Goal: Task Accomplishment & Management: Use online tool/utility

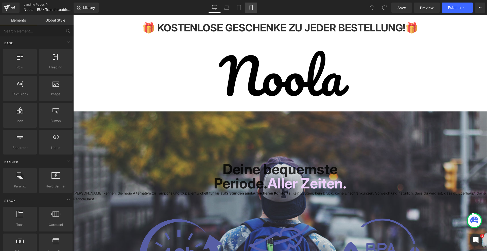
click at [252, 9] on icon at bounding box center [250, 7] width 3 height 5
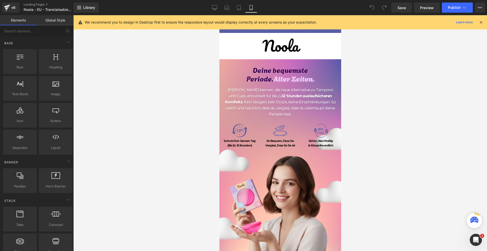
click at [482, 23] on icon at bounding box center [480, 22] width 5 height 5
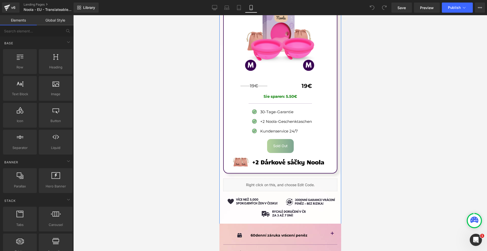
scroll to position [3346, 0]
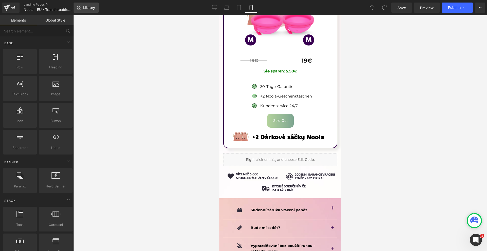
click at [86, 9] on span "Library" at bounding box center [89, 7] width 12 height 5
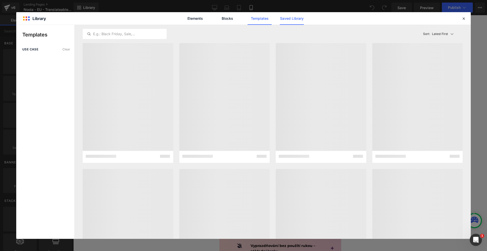
click at [289, 25] on link "Saved Library" at bounding box center [292, 18] width 24 height 13
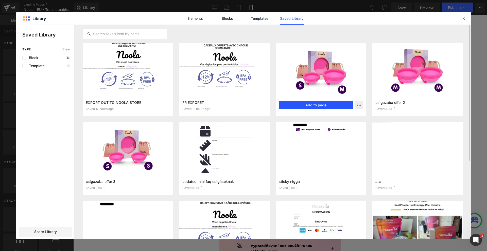
click at [310, 101] on button "Add to page" at bounding box center [316, 105] width 74 height 8
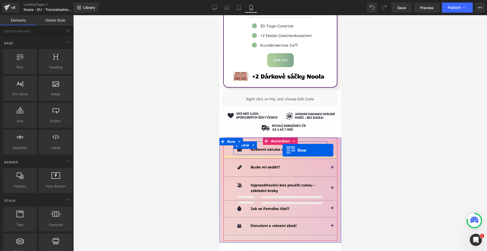
scroll to position [3305, 0]
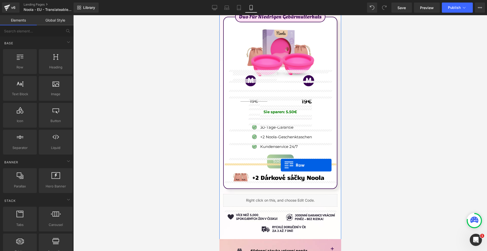
drag, startPoint x: 231, startPoint y: 151, endPoint x: 280, endPoint y: 165, distance: 51.4
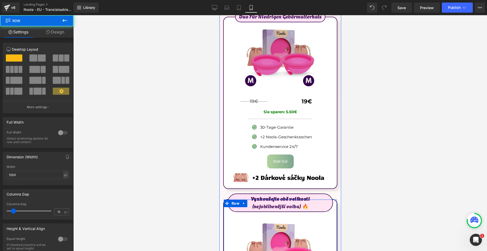
scroll to position [3178, 0]
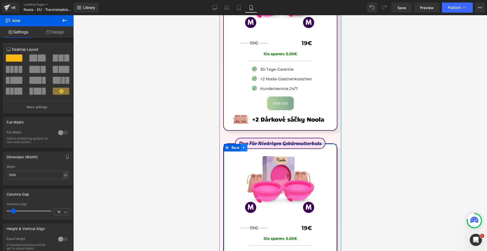
click at [242, 146] on icon at bounding box center [244, 148] width 4 height 4
click at [256, 146] on icon at bounding box center [257, 148] width 4 height 4
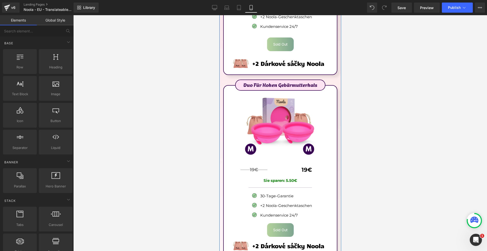
scroll to position [3026, 0]
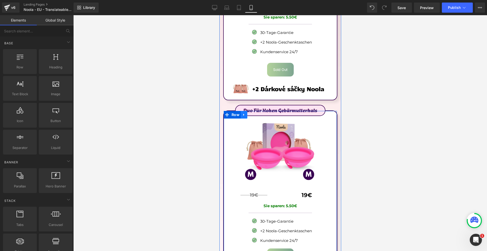
click at [245, 113] on icon at bounding box center [244, 115] width 4 height 4
click at [255, 113] on icon at bounding box center [257, 115] width 4 height 4
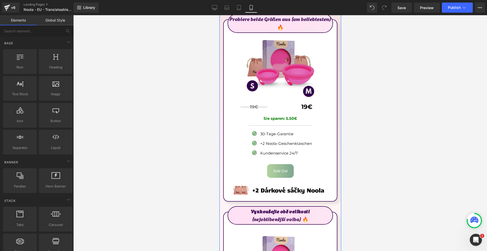
scroll to position [2899, 0]
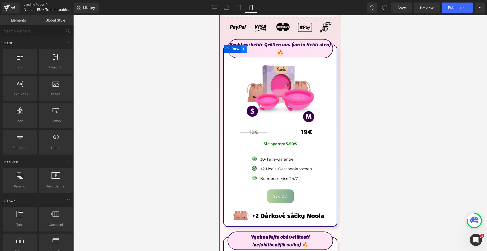
click at [244, 45] on link at bounding box center [243, 49] width 7 height 8
click at [255, 47] on icon at bounding box center [257, 49] width 4 height 4
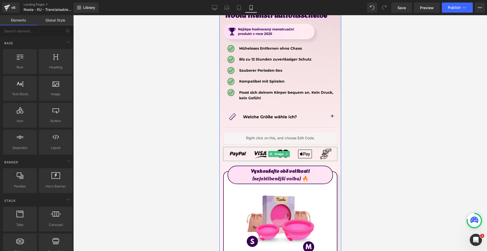
scroll to position [2697, 0]
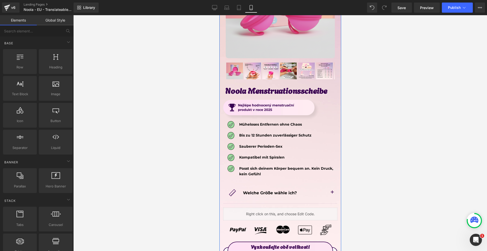
click at [332, 194] on span "button" at bounding box center [332, 194] width 0 height 0
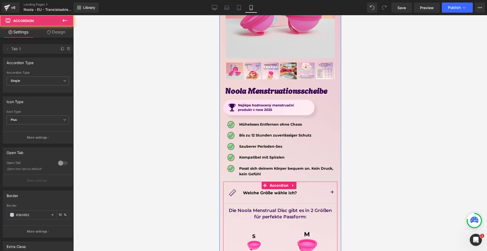
click at [332, 194] on span "button" at bounding box center [332, 194] width 0 height 0
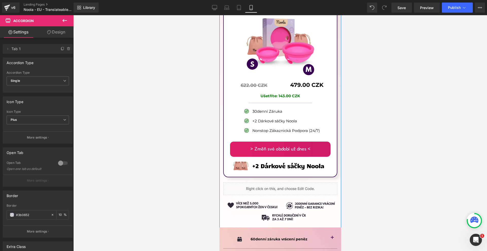
scroll to position [2823, 0]
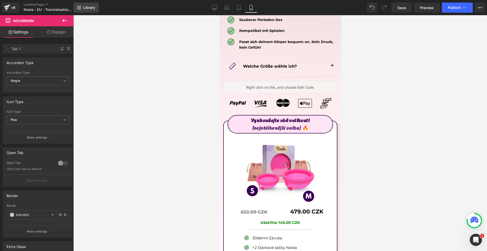
click at [75, 5] on link "Library" at bounding box center [86, 8] width 25 height 10
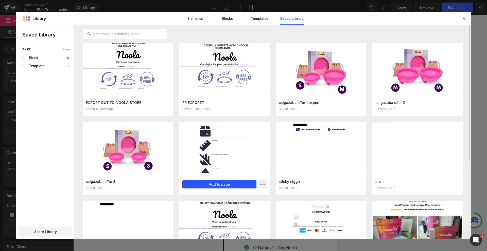
drag, startPoint x: 236, startPoint y: 188, endPoint x: 17, endPoint y: 173, distance: 220.0
click at [236, 188] on button "Add to page" at bounding box center [219, 184] width 74 height 8
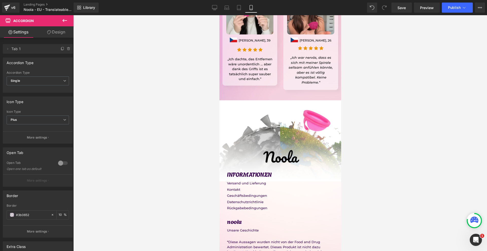
scroll to position [4238, 0]
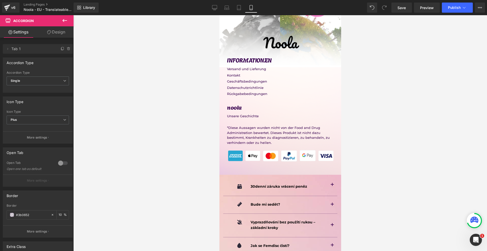
click at [232, 175] on div "Image 30denní záruka vrácení peněz Text Block Row 30denní záruka vrácení peněz …" at bounding box center [280, 250] width 122 height 151
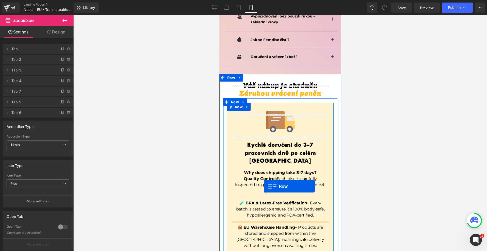
scroll to position [3107, 0]
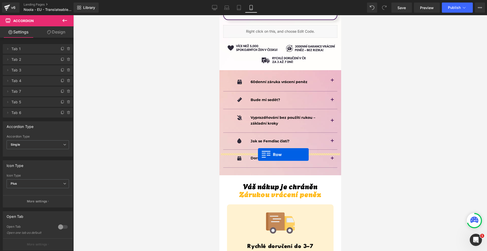
drag, startPoint x: 256, startPoint y: 134, endPoint x: 258, endPoint y: 155, distance: 20.6
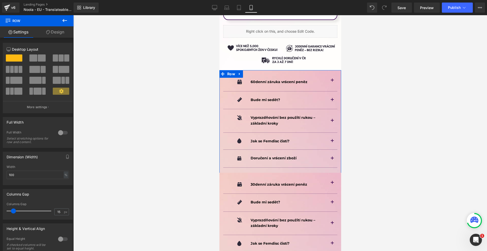
click at [237, 70] on link at bounding box center [239, 74] width 7 height 8
click at [251, 72] on icon at bounding box center [253, 74] width 4 height 4
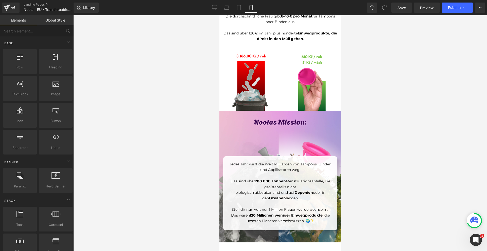
scroll to position [1992, 0]
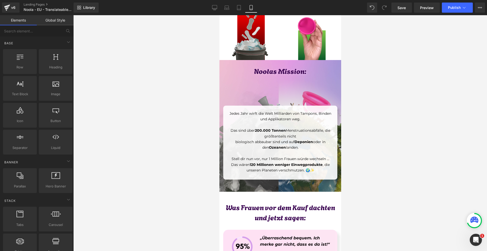
click at [276, 83] on img at bounding box center [279, 127] width 129 height 129
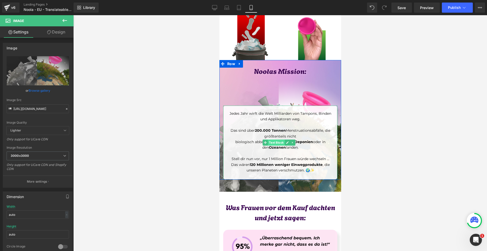
click at [274, 140] on span "Text Block" at bounding box center [275, 143] width 17 height 6
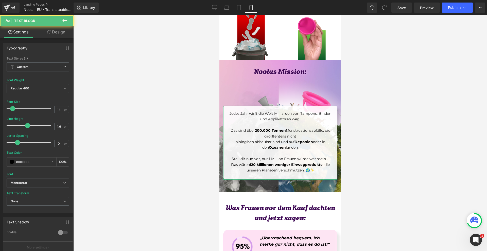
click at [52, 30] on link "Design" at bounding box center [56, 31] width 37 height 11
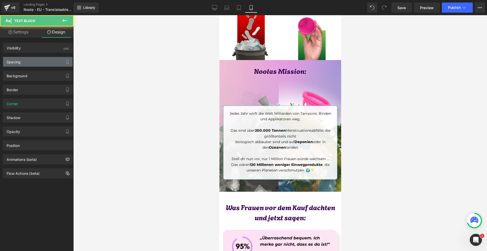
click at [45, 59] on div "Spacing" at bounding box center [37, 62] width 69 height 10
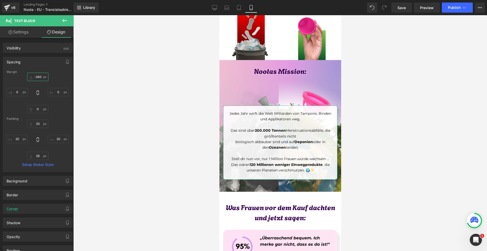
click at [47, 77] on input "text" at bounding box center [37, 77] width 21 height 8
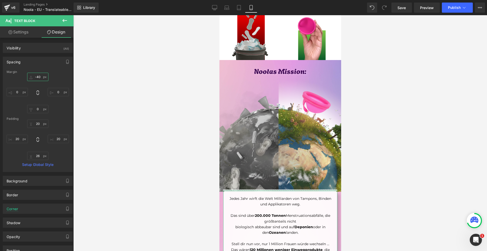
type input "-400"
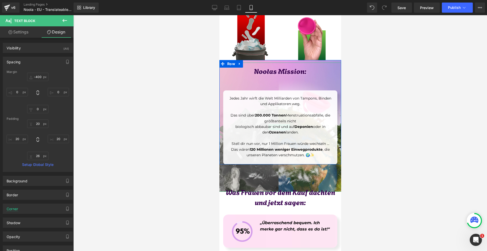
click at [261, 165] on img at bounding box center [279, 127] width 129 height 129
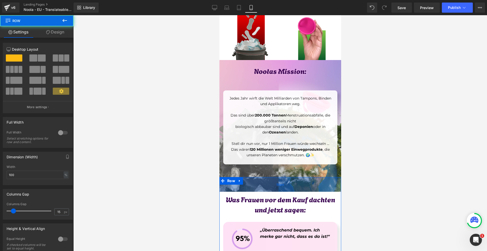
drag, startPoint x: 270, startPoint y: 169, endPoint x: 569, endPoint y: 203, distance: 301.1
click at [269, 177] on div "58px" at bounding box center [280, 184] width 122 height 15
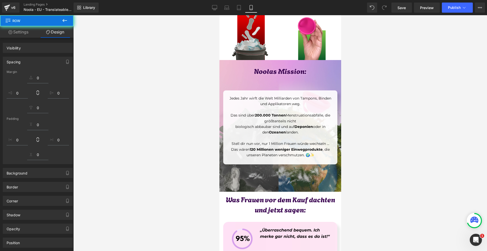
click at [305, 163] on img at bounding box center [279, 127] width 129 height 129
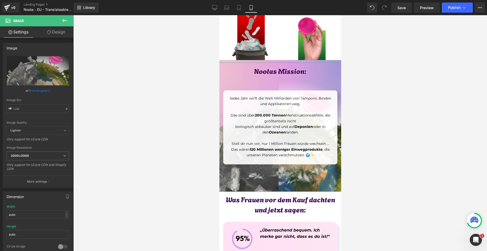
click at [59, 34] on link "Design" at bounding box center [56, 31] width 37 height 11
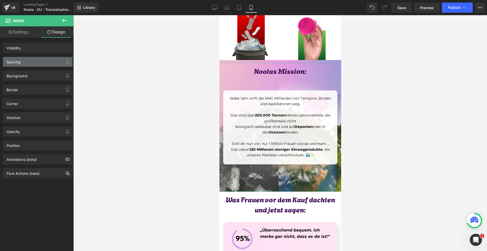
click at [34, 60] on div "Spacing" at bounding box center [37, 62] width 69 height 10
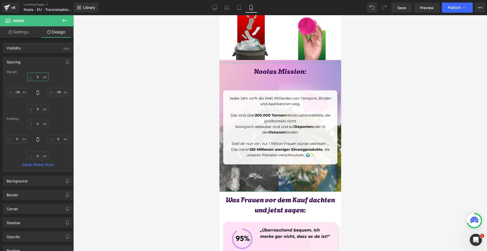
click at [45, 76] on input "0" at bounding box center [37, 77] width 21 height 8
type input "-30"
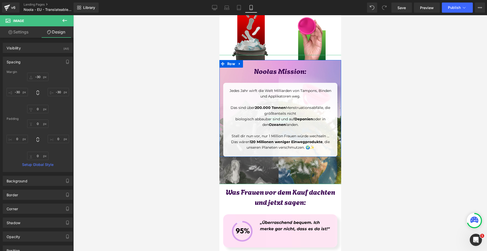
click at [233, 83] on div "Jedes Jahr wirft die Welt Milliarden von Tampons, Binden und Applikatoren weg. …" at bounding box center [280, 120] width 114 height 74
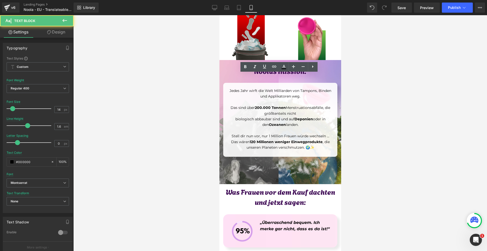
click at [66, 36] on link "Design" at bounding box center [56, 31] width 37 height 11
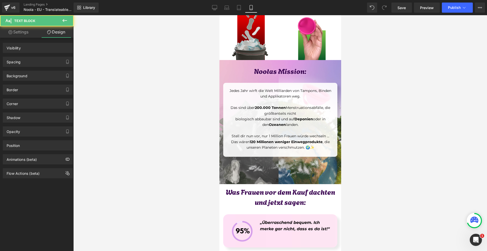
click at [43, 60] on div "Spacing" at bounding box center [37, 62] width 69 height 10
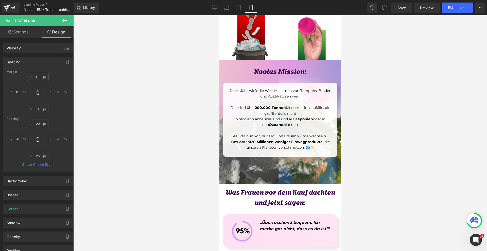
click at [44, 80] on input "-400" at bounding box center [37, 77] width 21 height 8
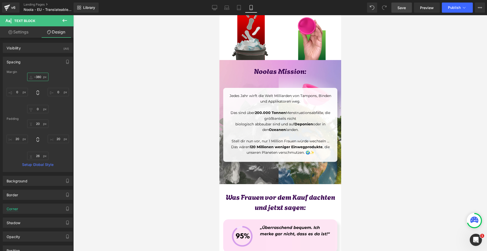
type input "-380"
click at [402, 10] on span "Save" at bounding box center [401, 7] width 8 height 5
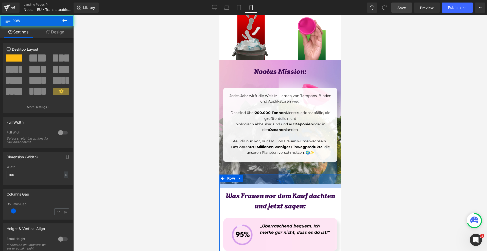
drag, startPoint x: 288, startPoint y: 172, endPoint x: 670, endPoint y: 197, distance: 382.3
click at [289, 175] on div "52px" at bounding box center [280, 181] width 122 height 13
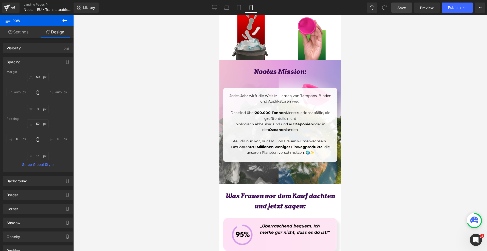
click at [407, 3] on link "Save" at bounding box center [401, 8] width 21 height 10
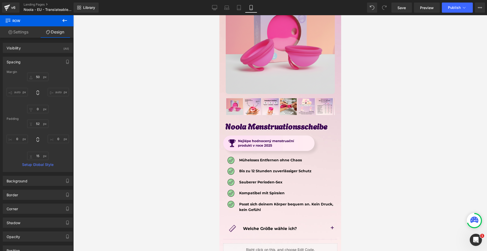
scroll to position [2573, 0]
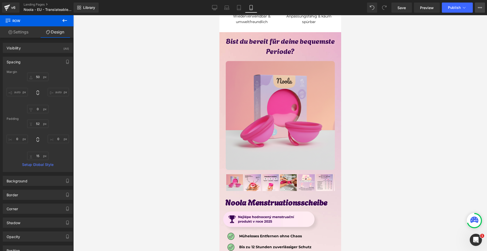
click at [476, 4] on button "View Live Page View with current Template Save Template to Library Schedule Pub…" at bounding box center [479, 8] width 10 height 10
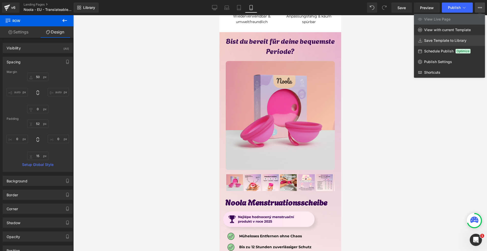
click at [446, 41] on span "Save Template to Library" at bounding box center [445, 40] width 42 height 5
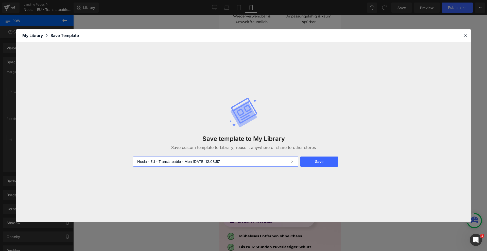
click at [226, 162] on input "Noola - EU - Translateable - Men 2025-09-11 12:08:57" at bounding box center [215, 162] width 165 height 10
type input "DE CORRECTED - EXPORT IT TO NOOLA"
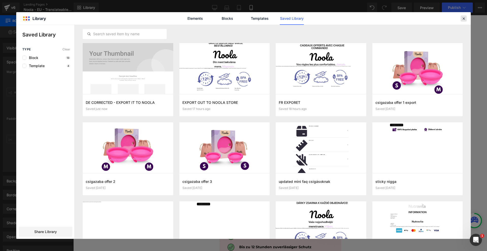
click at [461, 17] on div at bounding box center [463, 18] width 6 height 6
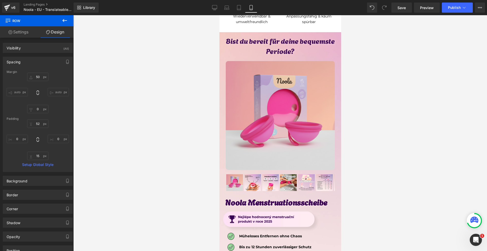
click at [399, 13] on div "Library Mobile Desktop Laptop Tablet Mobile Save Preview Publish Scheduled View…" at bounding box center [280, 7] width 413 height 15
click at [400, 12] on link "Save" at bounding box center [401, 8] width 21 height 10
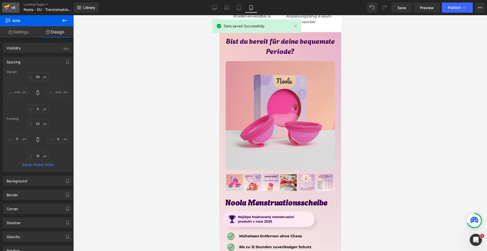
click at [2, 11] on link "v6" at bounding box center [10, 8] width 17 height 10
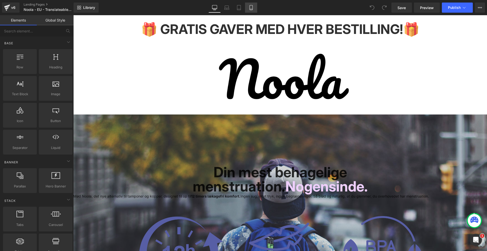
click at [249, 9] on icon at bounding box center [250, 7] width 5 height 5
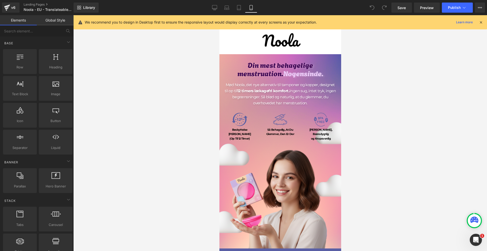
click at [481, 24] on icon at bounding box center [480, 22] width 5 height 5
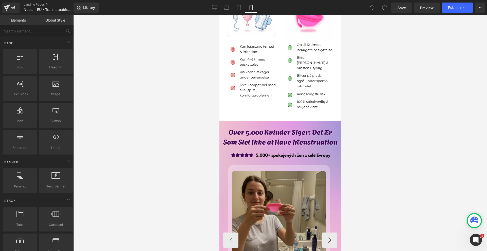
scroll to position [1673, 0]
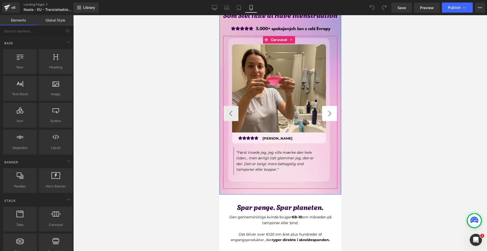
click at [327, 106] on button "›" at bounding box center [329, 113] width 15 height 15
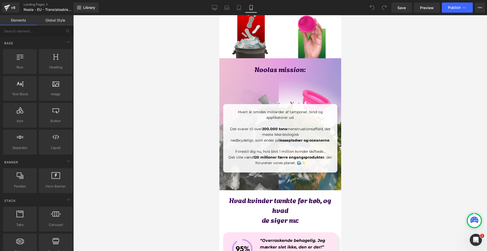
scroll to position [2053, 0]
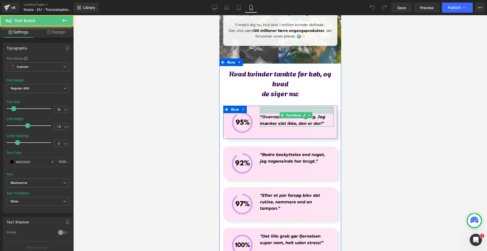
drag, startPoint x: 293, startPoint y: 106, endPoint x: 608, endPoint y: 138, distance: 316.4
click at [292, 108] on div at bounding box center [297, 110] width 74 height 7
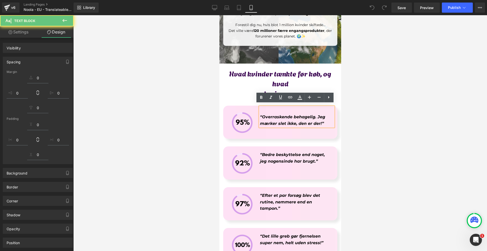
click at [389, 123] on div at bounding box center [279, 133] width 413 height 236
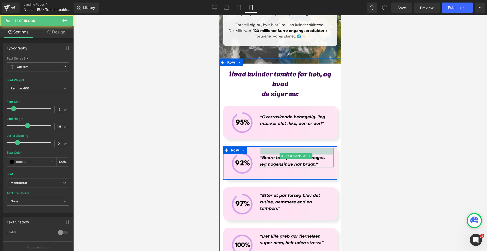
click at [308, 148] on div at bounding box center [297, 151] width 74 height 7
click at [406, 155] on div at bounding box center [279, 133] width 413 height 236
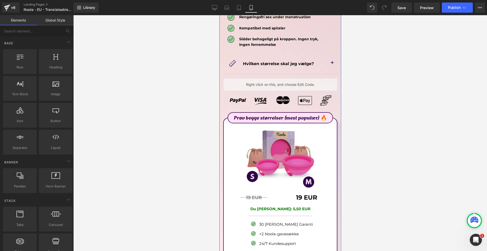
scroll to position [2839, 0]
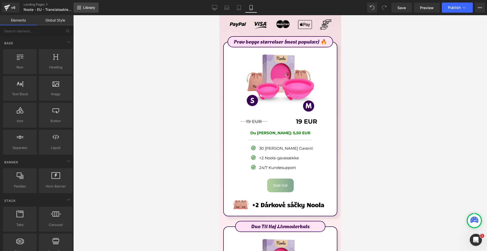
click at [87, 6] on span "Library" at bounding box center [89, 7] width 12 height 5
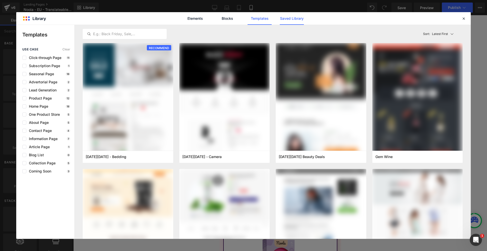
click at [287, 19] on link "Saved Library" at bounding box center [292, 18] width 24 height 13
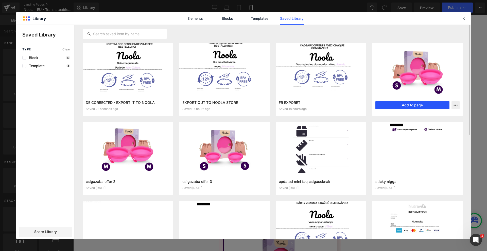
click at [403, 105] on button "Add to page" at bounding box center [412, 105] width 74 height 8
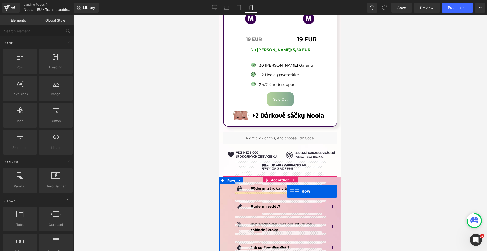
scroll to position [3194, 0]
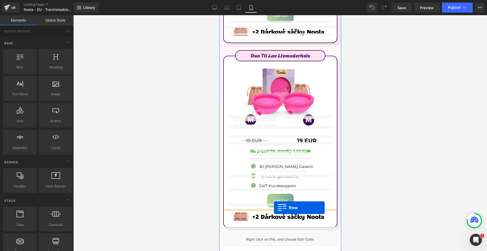
drag, startPoint x: 230, startPoint y: 151, endPoint x: 273, endPoint y: 208, distance: 71.3
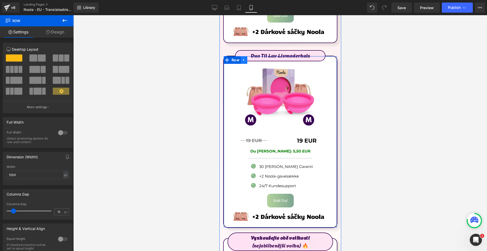
click at [242, 56] on link at bounding box center [243, 60] width 7 height 8
click at [255, 58] on icon at bounding box center [257, 60] width 4 height 4
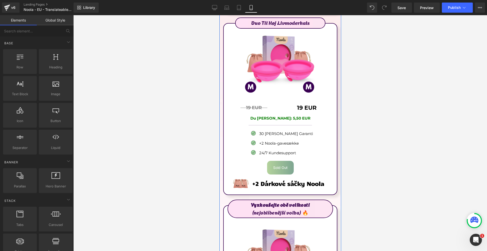
scroll to position [2915, 0]
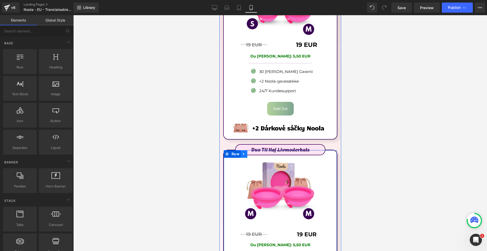
click at [244, 152] on icon at bounding box center [244, 154] width 4 height 4
click at [255, 152] on icon at bounding box center [257, 154] width 4 height 4
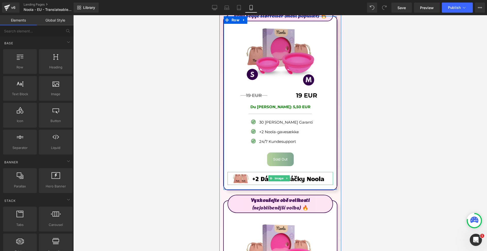
scroll to position [2839, 0]
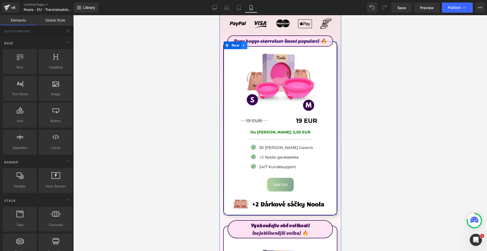
click at [245, 44] on icon at bounding box center [244, 46] width 4 height 4
click at [256, 44] on icon at bounding box center [257, 46] width 4 height 4
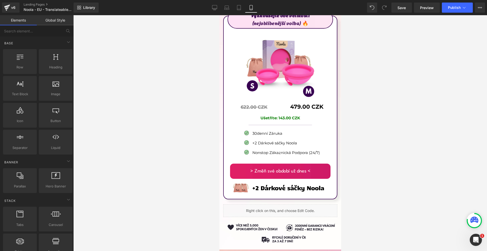
scroll to position [2966, 0]
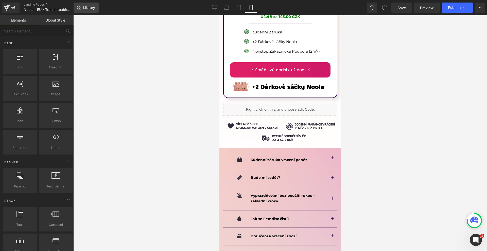
click at [86, 4] on link "Library" at bounding box center [86, 8] width 25 height 10
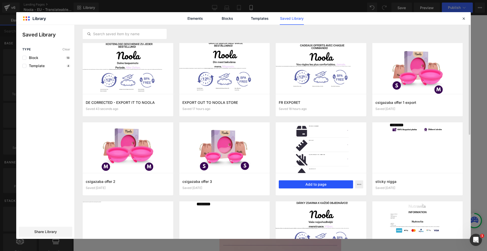
click at [341, 188] on button "Add to page" at bounding box center [316, 184] width 74 height 8
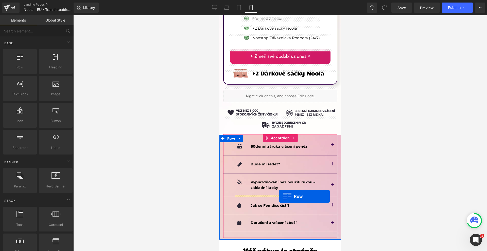
scroll to position [3056, 0]
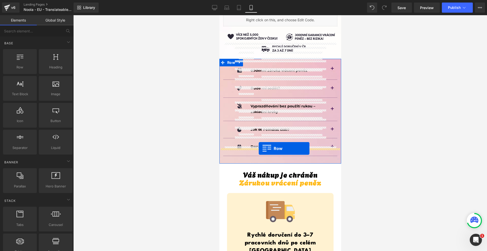
drag, startPoint x: 270, startPoint y: 141, endPoint x: 258, endPoint y: 149, distance: 13.8
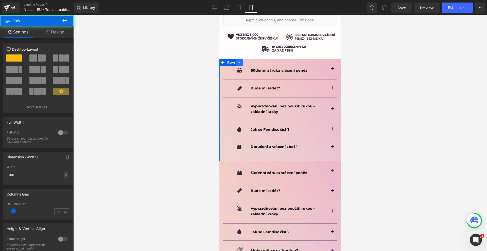
click at [238, 61] on icon at bounding box center [239, 63] width 4 height 4
click at [256, 59] on link at bounding box center [259, 63] width 7 height 8
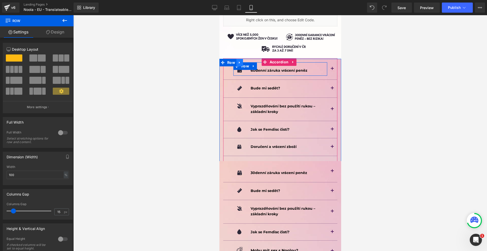
click at [240, 61] on icon at bounding box center [239, 63] width 4 height 4
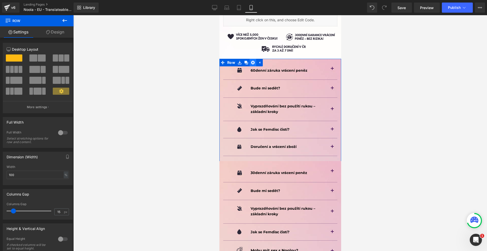
click at [253, 61] on icon at bounding box center [253, 63] width 4 height 4
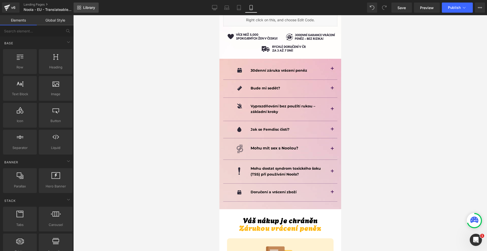
click at [89, 7] on span "Library" at bounding box center [89, 7] width 12 height 5
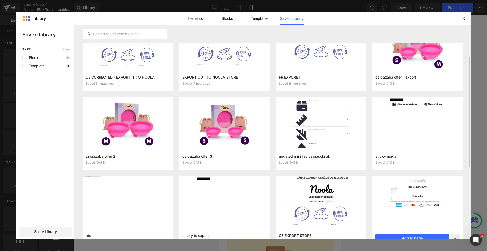
scroll to position [38, 0]
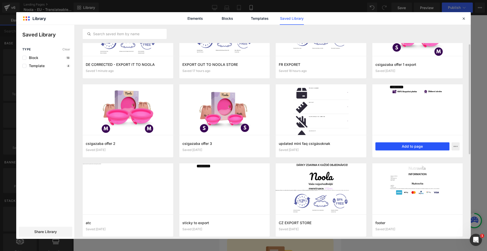
click at [405, 147] on button "Add to page" at bounding box center [412, 146] width 74 height 8
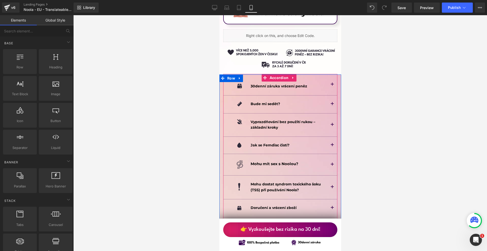
scroll to position [3065, 0]
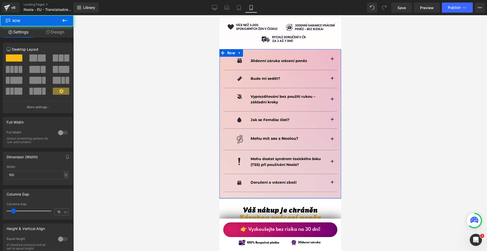
click at [316, 198] on div at bounding box center [280, 198] width 122 height 1
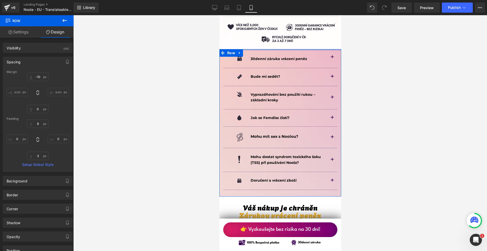
drag, startPoint x: 321, startPoint y: 35, endPoint x: 322, endPoint y: 32, distance: 4.0
click at [322, 49] on div "Image 30denní záruka vrácení peněz Text Block Row 30denní záruka vrácení peněz …" at bounding box center [280, 123] width 122 height 148
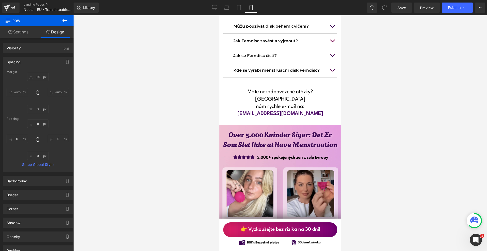
scroll to position [3721, 0]
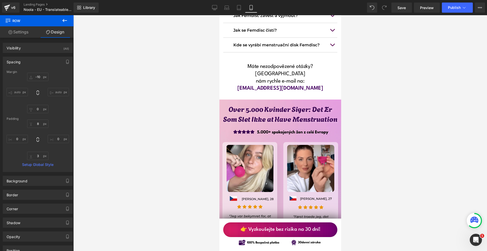
click at [315, 104] on h1 "Over 5.000 Kvinder Siger: Det Er Som Slet Ikke at Have Menstruation" at bounding box center [280, 114] width 114 height 20
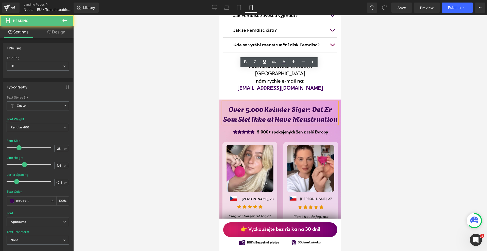
click at [312, 104] on h1 "Over 5.000 Kvinder Siger: Det Er Som Slet Ikke at Have Menstruation" at bounding box center [280, 114] width 114 height 20
click at [375, 112] on div at bounding box center [279, 133] width 413 height 236
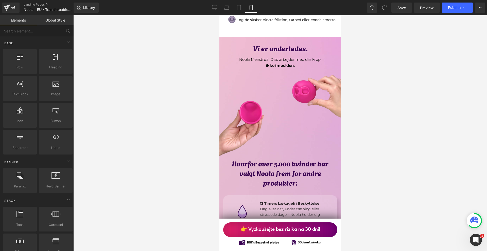
scroll to position [0, 0]
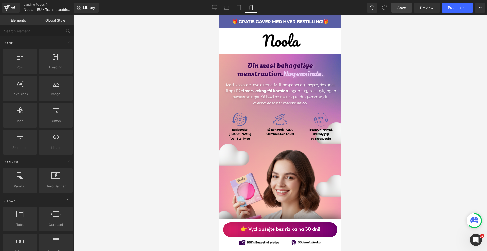
click at [403, 9] on span "Save" at bounding box center [401, 7] width 8 height 5
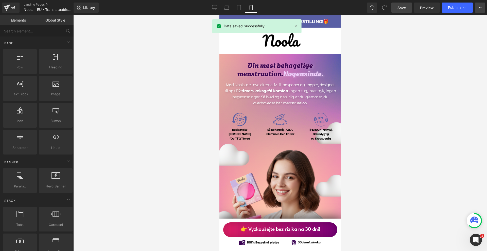
click at [480, 8] on icon at bounding box center [480, 8] width 4 height 4
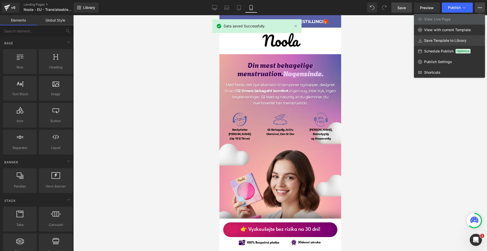
click at [462, 39] on span "Save Template to Library" at bounding box center [445, 40] width 42 height 5
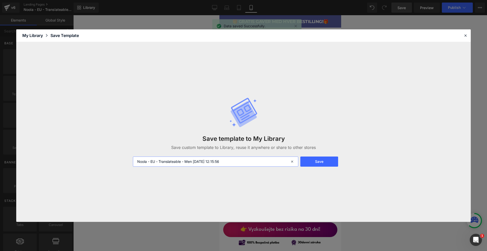
click at [226, 161] on input "Noola - EU - Translateable - Men 2025-09-11 12:15:56" at bounding box center [215, 162] width 165 height 10
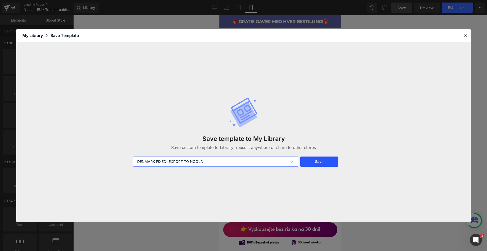
type input "DENMARK FIXED- EXPORT TO NOOLA"
click at [303, 160] on button "Save" at bounding box center [319, 162] width 38 height 10
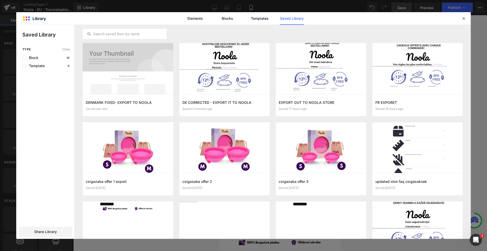
click at [145, 16] on div "Elements Blocks Templates Saved Library" at bounding box center [243, 18] width 454 height 12
drag, startPoint x: 145, startPoint y: 9, endPoint x: 97, endPoint y: 11, distance: 47.9
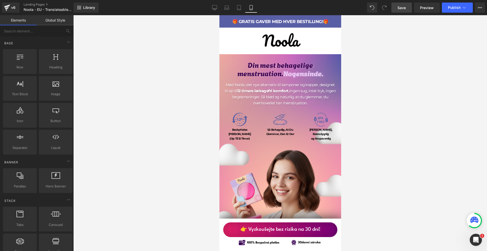
click at [0, 9] on div "v6 Landing Pages Noola - EU - Translateable - Menstrual Disc - DENMARK" at bounding box center [37, 7] width 74 height 15
click at [6, 8] on icon at bounding box center [7, 7] width 6 height 13
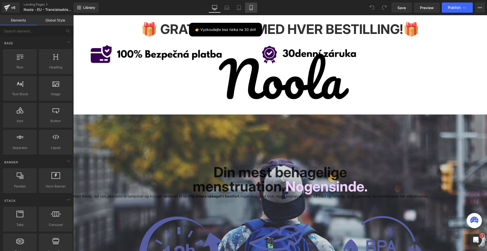
click at [256, 4] on link "Mobile" at bounding box center [251, 8] width 12 height 10
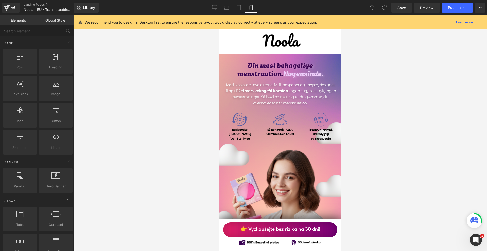
click at [479, 22] on icon at bounding box center [480, 22] width 5 height 5
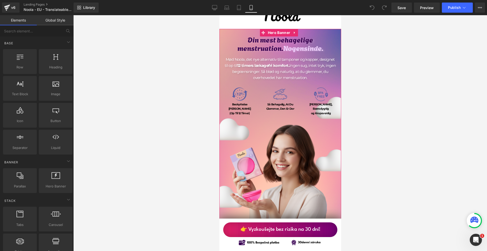
scroll to position [101, 0]
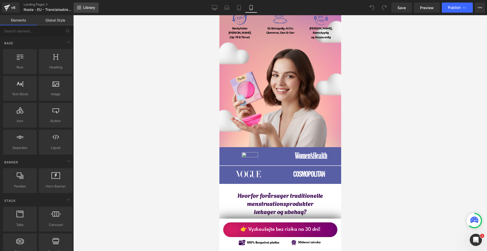
click at [82, 3] on link "Library" at bounding box center [86, 8] width 25 height 10
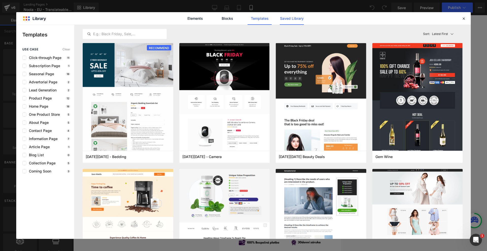
click at [280, 19] on link "Saved Library" at bounding box center [292, 18] width 24 height 13
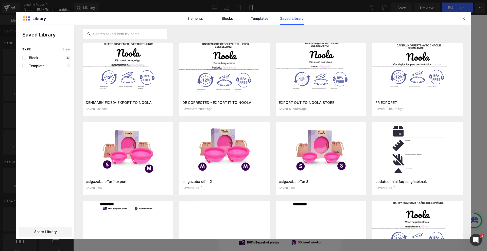
drag, startPoint x: 52, startPoint y: 230, endPoint x: 68, endPoint y: 172, distance: 59.9
click at [52, 230] on span "Share Library" at bounding box center [45, 231] width 23 height 5
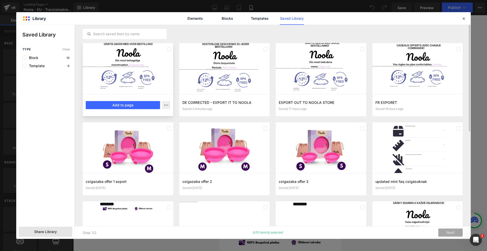
click at [125, 79] on div at bounding box center [128, 68] width 90 height 51
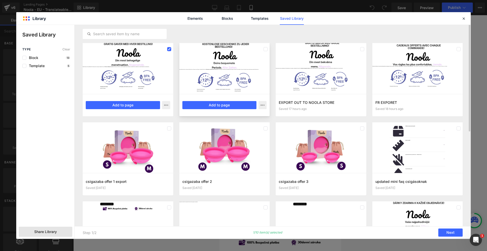
click at [229, 71] on div at bounding box center [224, 68] width 90 height 51
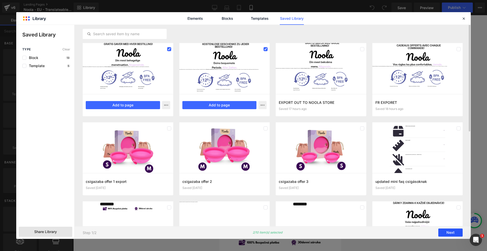
click at [456, 234] on button "Next" at bounding box center [450, 233] width 24 height 8
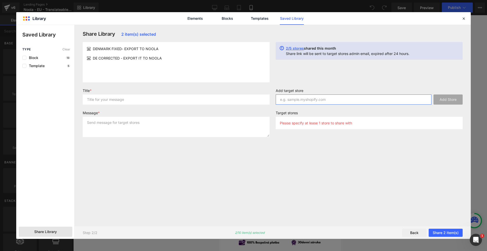
click at [318, 101] on input "text" at bounding box center [354, 100] width 156 height 10
paste input "[DOMAIN_NAME]"
type input "[DOMAIN_NAME]"
click at [140, 100] on input "text" at bounding box center [176, 100] width 187 height 10
type input "asd"
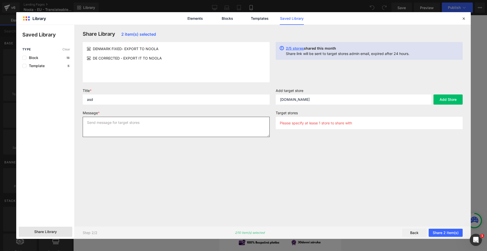
click at [133, 128] on textarea at bounding box center [176, 127] width 187 height 20
type textarea "asd"
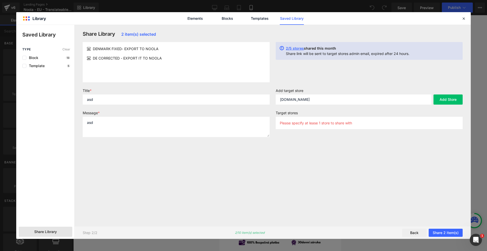
click at [438, 106] on div "Add target store [DOMAIN_NAME] Add Store" at bounding box center [368, 98] width 193 height 20
click at [439, 103] on button "Add Store" at bounding box center [447, 100] width 29 height 10
click at [452, 232] on button "Share 2 item(s)" at bounding box center [445, 233] width 34 height 8
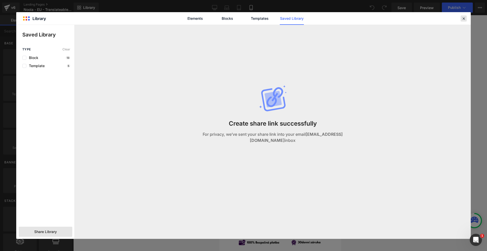
click at [464, 20] on icon at bounding box center [463, 18] width 5 height 5
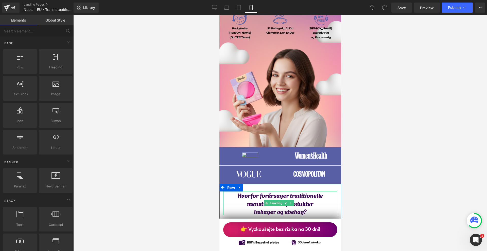
scroll to position [152, 0]
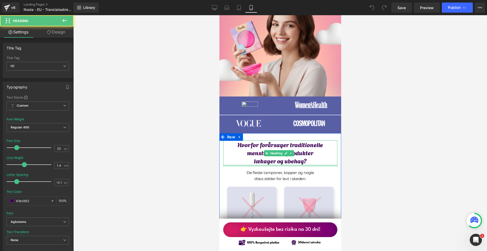
click at [312, 165] on div at bounding box center [280, 166] width 114 height 2
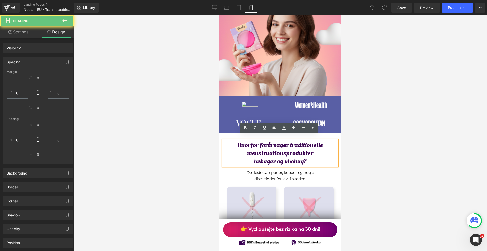
click at [372, 161] on div at bounding box center [279, 133] width 413 height 236
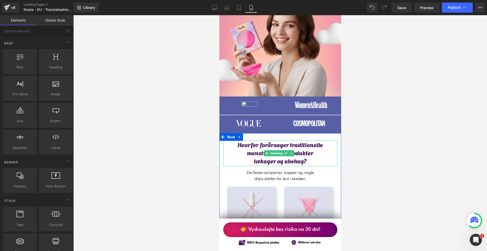
click at [325, 142] on h1 "Hvorfor forårsager traditionelle menstruationsprodukter" at bounding box center [280, 148] width 114 height 16
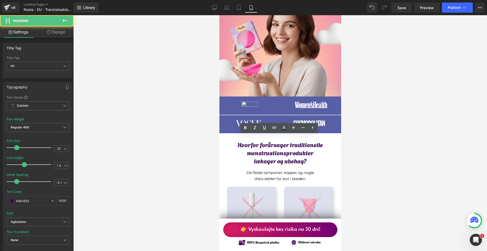
click at [370, 145] on div at bounding box center [279, 133] width 413 height 236
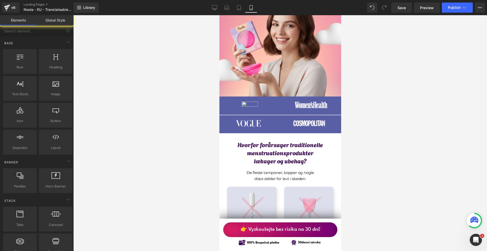
click at [309, 150] on h1 "Hvorfor forårsager traditionelle menstruationsprodukter" at bounding box center [280, 148] width 114 height 16
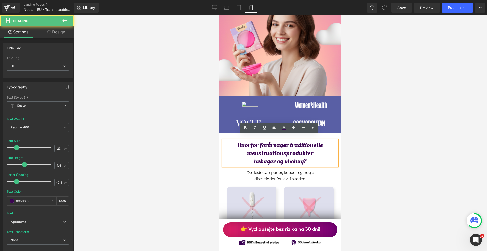
click at [312, 157] on h1 "lækager og ubehag?" at bounding box center [280, 161] width 114 height 8
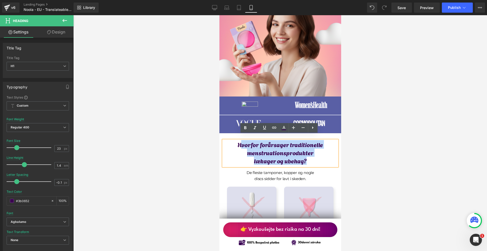
drag, startPoint x: 305, startPoint y: 159, endPoint x: 241, endPoint y: 142, distance: 66.7
click at [241, 142] on div "Hvorfor forårsager traditionelle menstruationsprodukter lækager og ubehag?" at bounding box center [280, 153] width 114 height 26
click at [241, 142] on h1 "Hvorfor forårsager traditionelle menstruationsprodukter" at bounding box center [280, 148] width 114 height 16
drag, startPoint x: 240, startPoint y: 140, endPoint x: 311, endPoint y: 156, distance: 72.2
click at [311, 156] on div "Hvorfor forårsager traditionelle menstruationsprodukter lækager og ubehag?" at bounding box center [280, 153] width 114 height 26
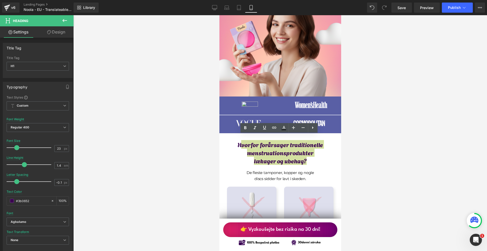
click at [367, 156] on div at bounding box center [279, 133] width 413 height 236
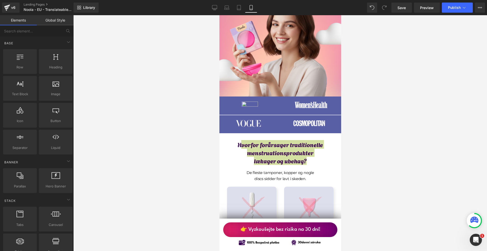
click at [364, 138] on div at bounding box center [279, 133] width 413 height 236
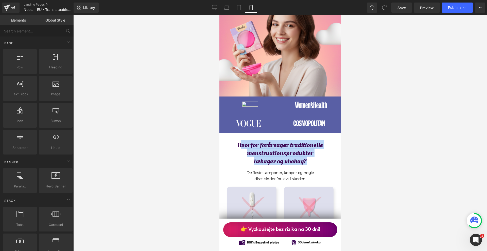
click at [324, 157] on h1 "lækager og ubehag?" at bounding box center [280, 161] width 114 height 8
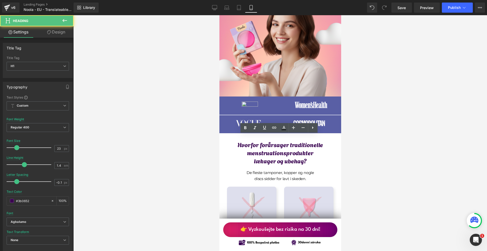
click at [391, 161] on div at bounding box center [279, 133] width 413 height 236
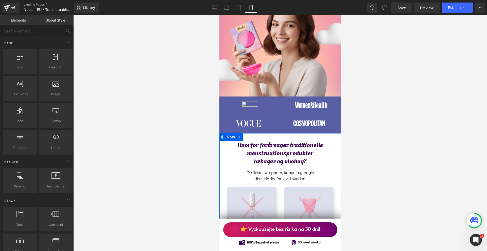
scroll to position [203, 0]
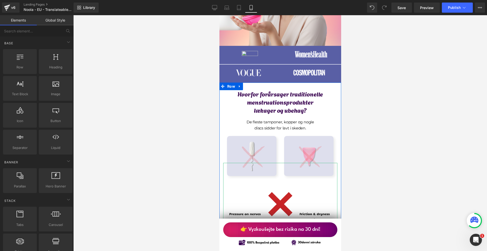
click at [290, 176] on img at bounding box center [280, 233] width 114 height 114
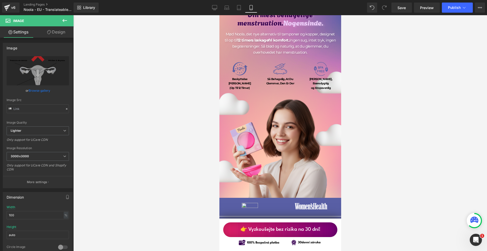
scroll to position [0, 0]
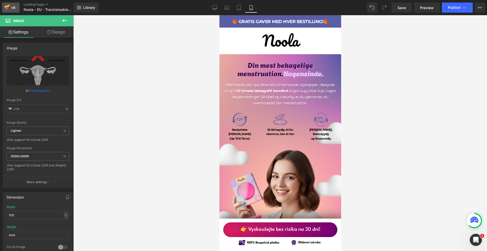
click at [8, 9] on icon at bounding box center [7, 7] width 6 height 13
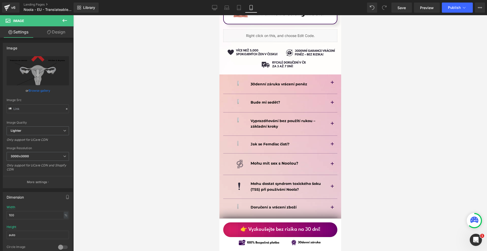
scroll to position [3067, 0]
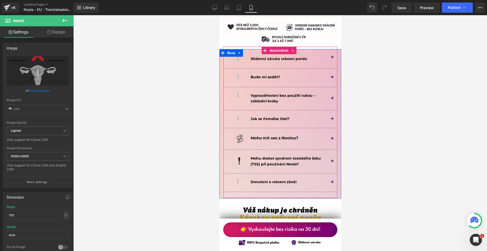
click at [331, 128] on button "button" at bounding box center [332, 139] width 10 height 22
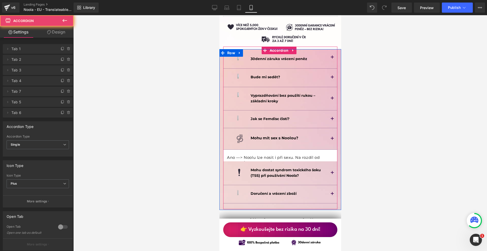
click at [332, 120] on span "button" at bounding box center [332, 120] width 0 height 0
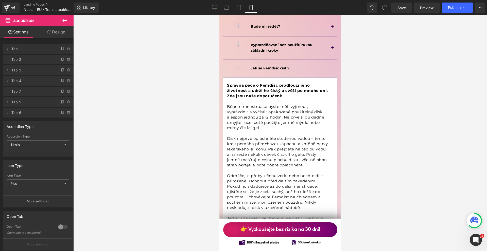
scroll to position [3143, 0]
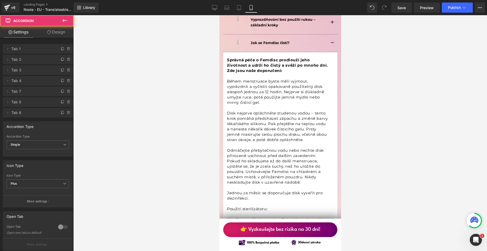
click at [329, 34] on button "button" at bounding box center [332, 42] width 10 height 17
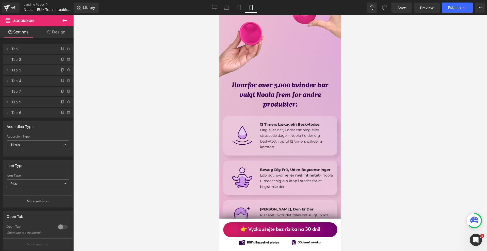
scroll to position [0, 0]
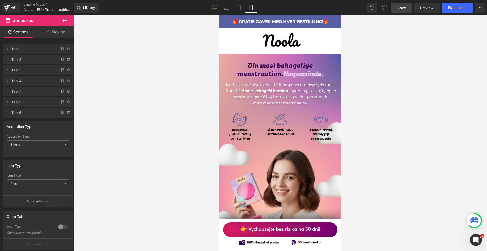
click at [397, 9] on link "Save" at bounding box center [401, 8] width 21 height 10
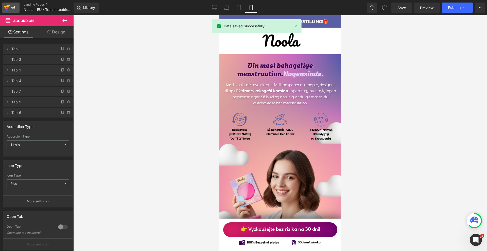
click at [7, 5] on icon at bounding box center [7, 7] width 6 height 13
